Goal: Task Accomplishment & Management: Use online tool/utility

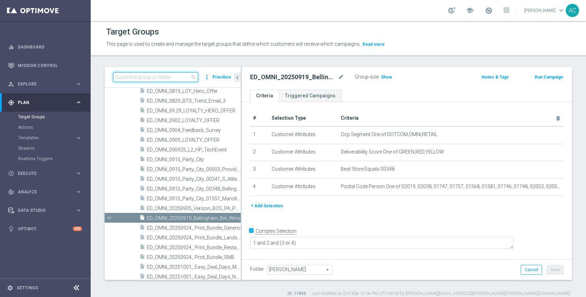
click at [179, 76] on input at bounding box center [155, 77] width 85 height 10
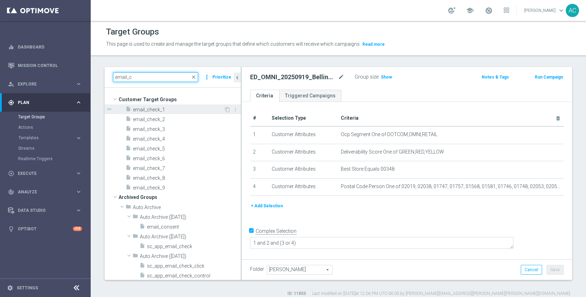
type input "email_c"
click at [161, 111] on span "email_check_1" at bounding box center [178, 110] width 91 height 6
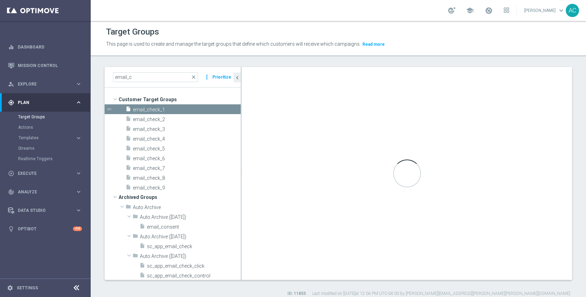
checkbox input "false"
type input "Customer Target Groups"
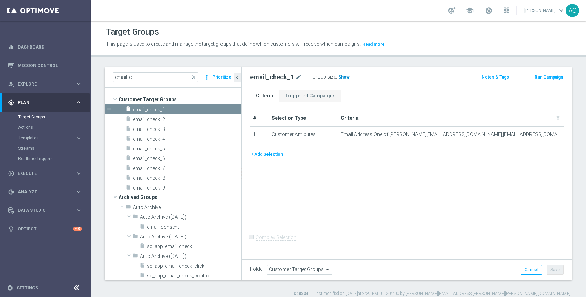
click at [338, 76] on span "Show" at bounding box center [343, 77] width 11 height 5
click at [339, 77] on span "4" at bounding box center [341, 78] width 4 height 7
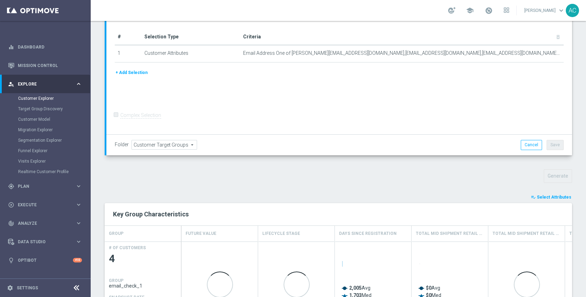
scroll to position [178, 0]
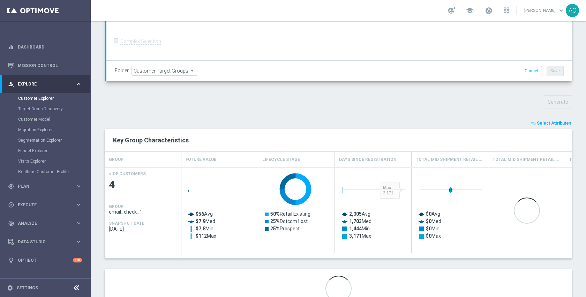
click at [549, 121] on span "Select Attributes" at bounding box center [554, 123] width 35 height 5
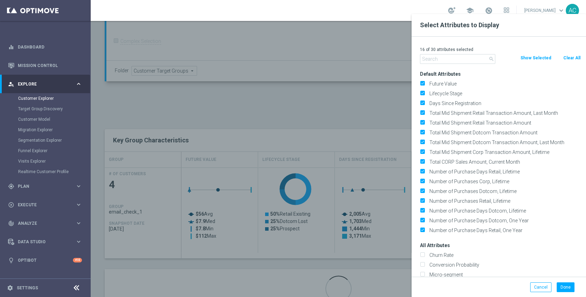
click at [573, 54] on button "Clear All" at bounding box center [572, 58] width 18 height 8
checkbox input "false"
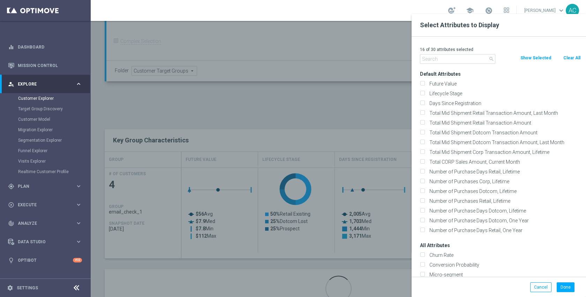
checkbox input "false"
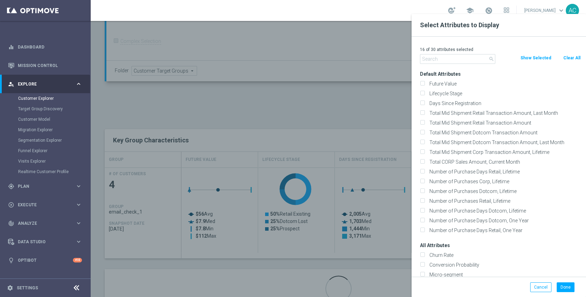
checkbox input "false"
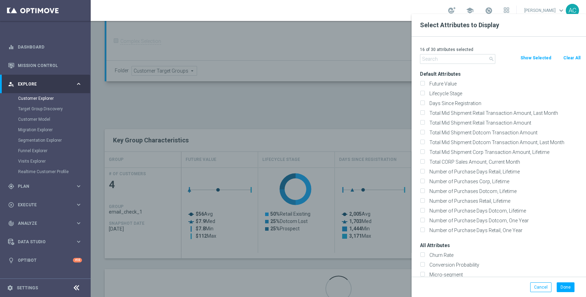
checkbox input "false"
click at [466, 61] on input "text" at bounding box center [457, 59] width 75 height 10
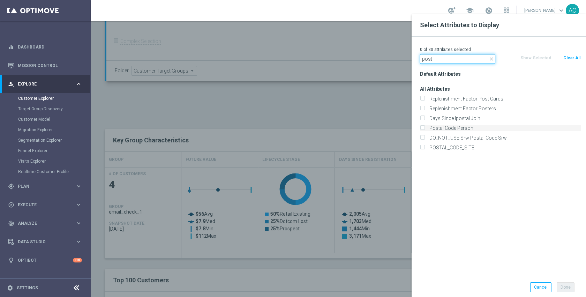
type input "post"
click at [464, 128] on label "Postal Code Person" at bounding box center [504, 128] width 154 height 6
click at [425, 128] on input "Postal Code Person" at bounding box center [422, 129] width 5 height 5
checkbox input "true"
click at [442, 61] on input "post" at bounding box center [457, 59] width 75 height 10
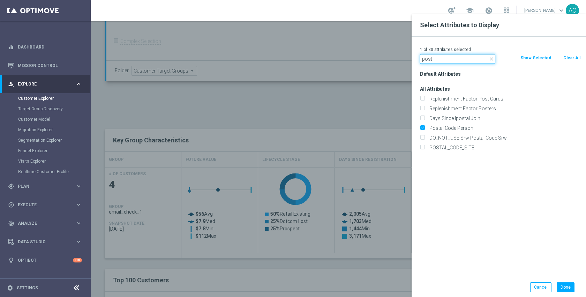
click at [442, 61] on input "post" at bounding box center [457, 59] width 75 height 10
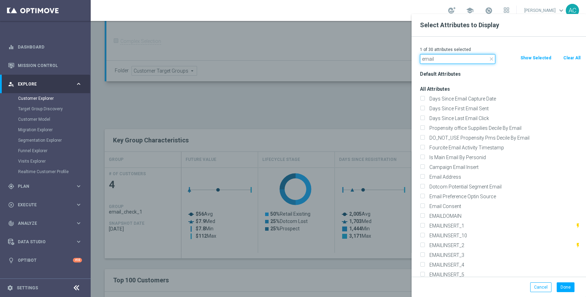
type input "email"
click at [459, 173] on div "Email Address" at bounding box center [500, 177] width 171 height 10
click at [457, 174] on label "Email Address" at bounding box center [504, 177] width 154 height 6
click at [425, 175] on input "Email Address" at bounding box center [422, 177] width 5 height 5
checkbox input "true"
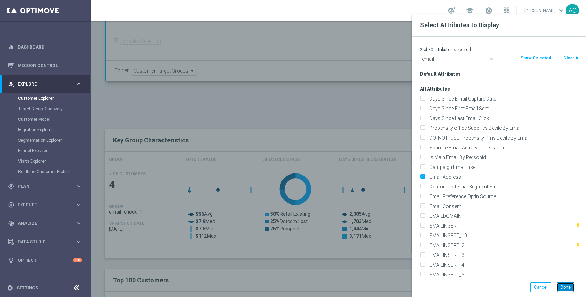
click at [565, 287] on button "Done" at bounding box center [566, 287] width 18 height 10
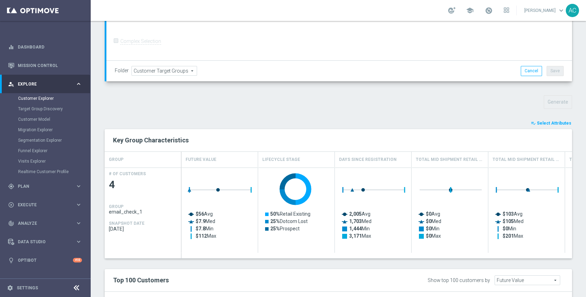
type input "Search"
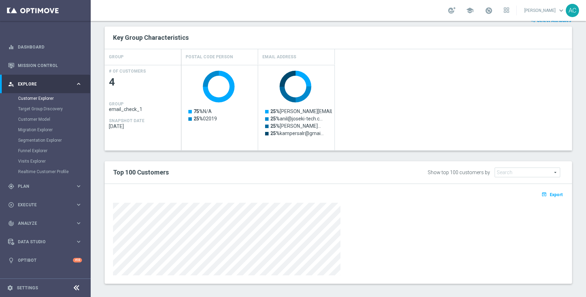
scroll to position [280, 0]
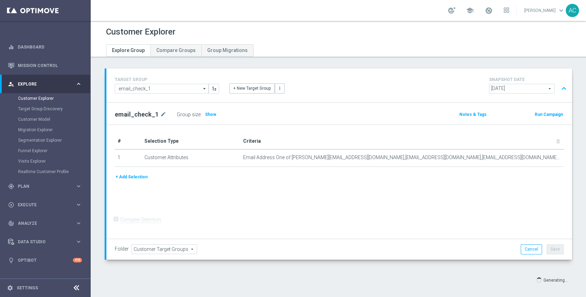
scroll to position [7, 0]
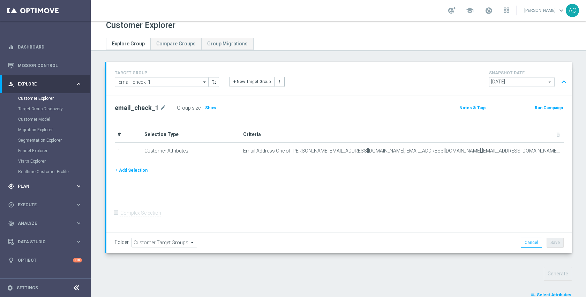
click at [25, 188] on div "gps_fixed Plan" at bounding box center [41, 186] width 67 height 6
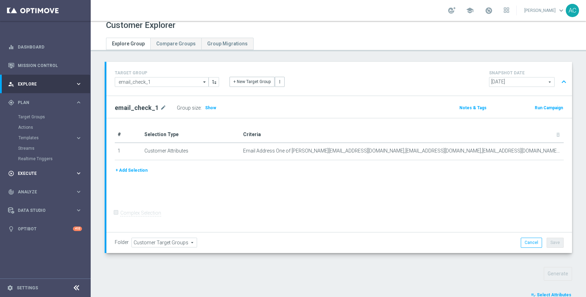
click at [32, 174] on span "Execute" at bounding box center [47, 173] width 58 height 4
click at [35, 163] on div "track_changes Analyze keyboard_arrow_right" at bounding box center [45, 160] width 90 height 18
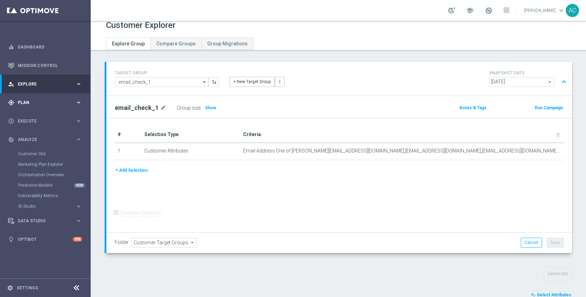
click at [32, 108] on div "gps_fixed Plan keyboard_arrow_right" at bounding box center [45, 102] width 90 height 18
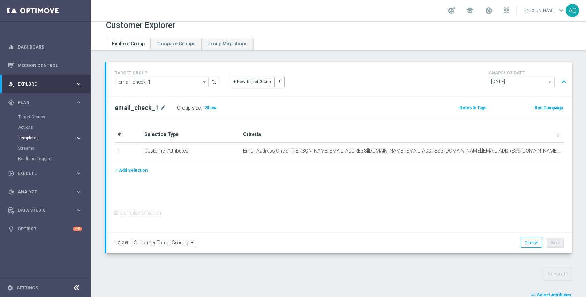
click at [33, 137] on span "Templates" at bounding box center [43, 138] width 50 height 4
click at [33, 148] on link "Optimail" at bounding box center [47, 148] width 51 height 6
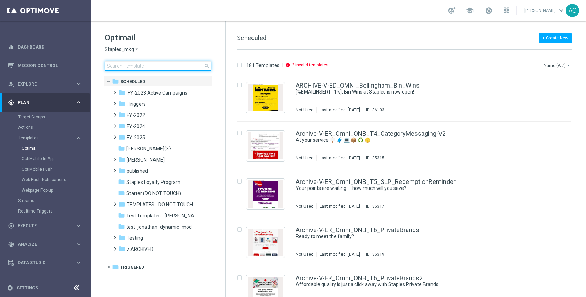
click at [160, 67] on input at bounding box center [158, 66] width 107 height 10
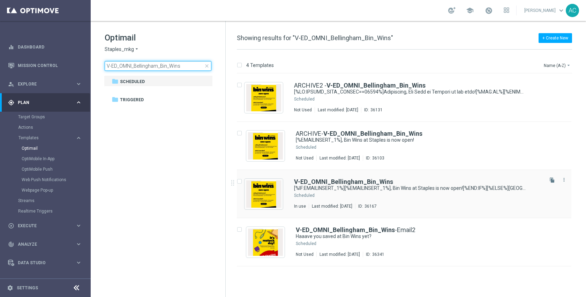
type input "V-ED_OMNI_Bellingham_Bin_Wins"
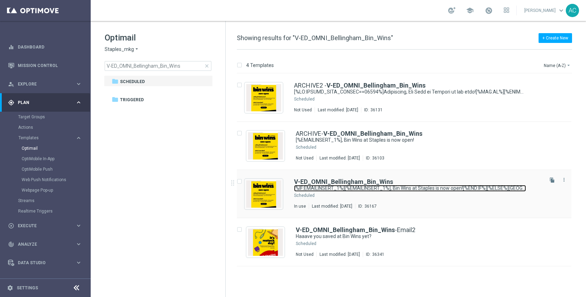
click at [354, 189] on link "[%IF:EMAILINSERT_1%][%EMAILINSERT_1%], Bin Wins at Staples is now open![%END:IF…" at bounding box center [410, 188] width 232 height 7
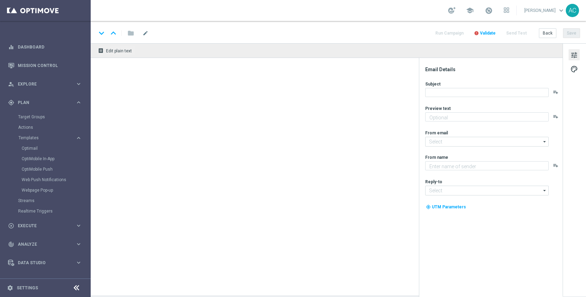
type textarea "Discover up to 75% off retail"
type input "staples@connected.staples.com"
type textarea "Staples"
type input "info@staples.com"
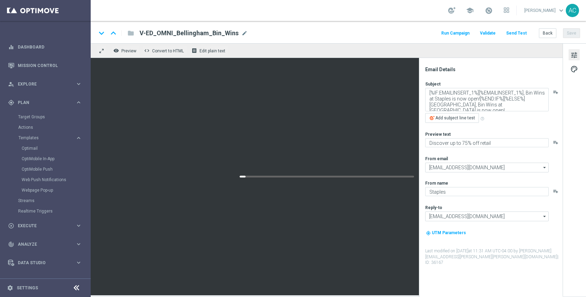
click at [521, 33] on button "Send Test" at bounding box center [516, 33] width 23 height 9
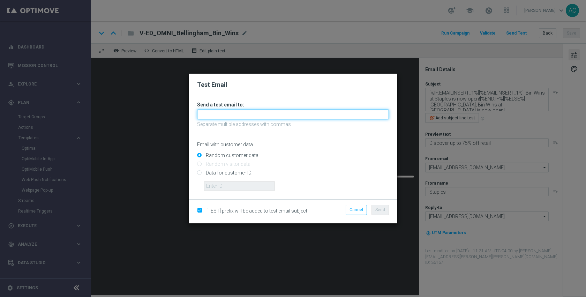
click at [290, 117] on input "text" at bounding box center [293, 115] width 192 height 10
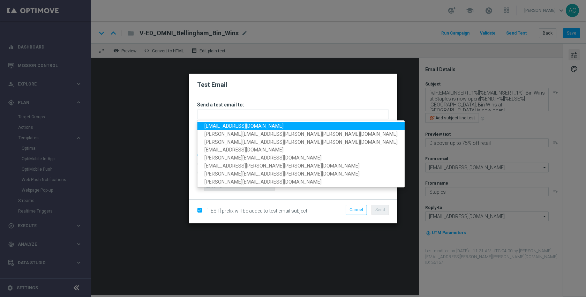
click at [254, 127] on span "anil.chennuru@staples.com" at bounding box center [243, 126] width 79 height 6
type input "anil.chennuru@staples.com"
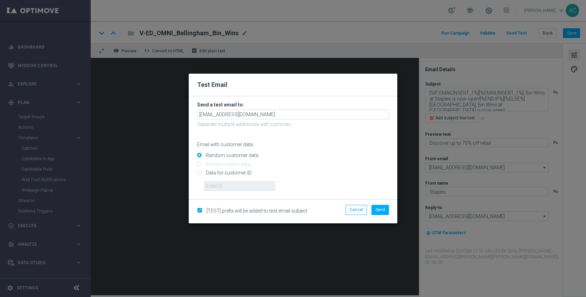
click at [232, 174] on input "Data for customer ID:" at bounding box center [293, 176] width 192 height 10
radio input "true"
click at [232, 182] on input "text" at bounding box center [239, 186] width 71 height 10
paste input "10064394992"
type input "10064394992"
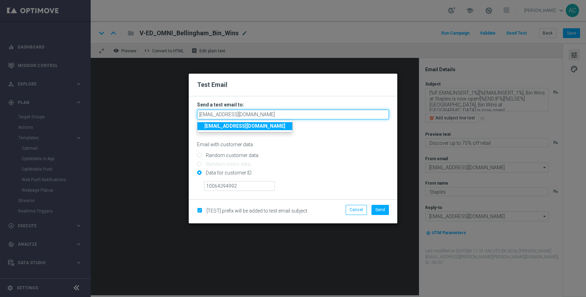
click at [276, 114] on input "anil.chennuru@staples.com" at bounding box center [293, 115] width 192 height 10
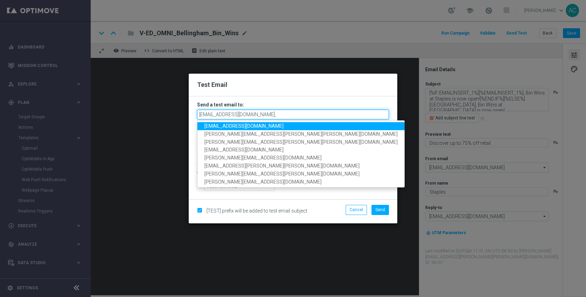
type input "anil.chennuru@staples.com"
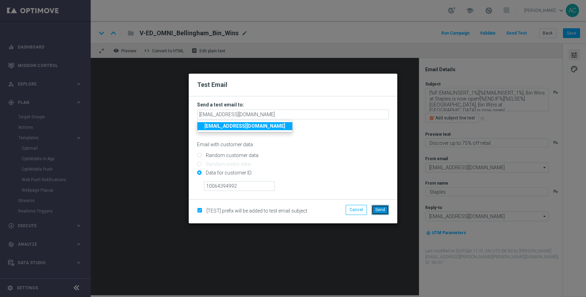
click at [379, 209] on span "Send" at bounding box center [380, 209] width 10 height 5
